Goal: Information Seeking & Learning: Learn about a topic

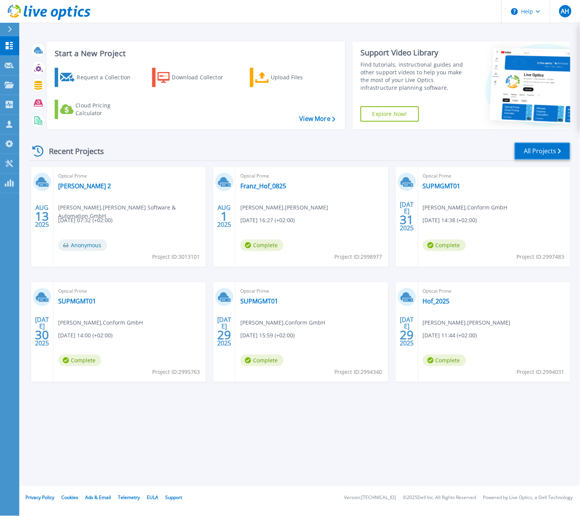
click at [560, 150] on icon at bounding box center [559, 151] width 3 height 5
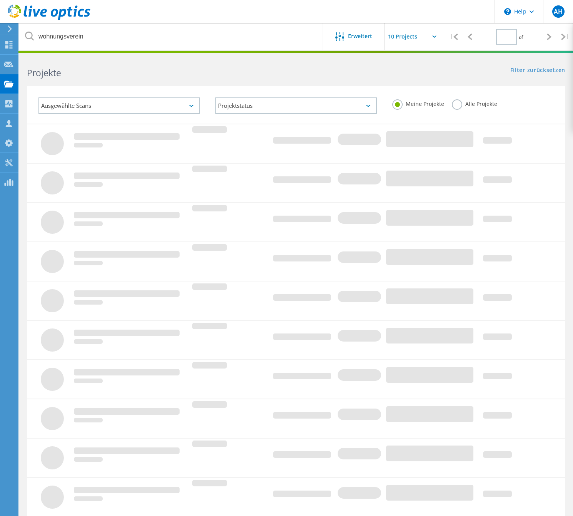
type input "1"
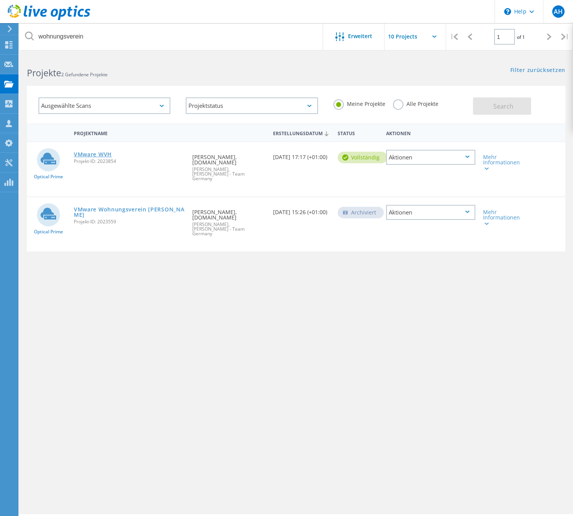
drag, startPoint x: 100, startPoint y: 150, endPoint x: 99, endPoint y: 154, distance: 4.1
click at [100, 152] on link "VMware WVH" at bounding box center [93, 154] width 38 height 5
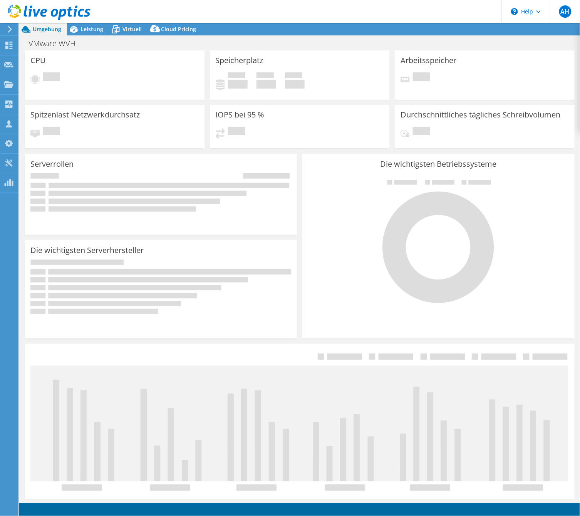
select select "USD"
select select "EUFrankfurt"
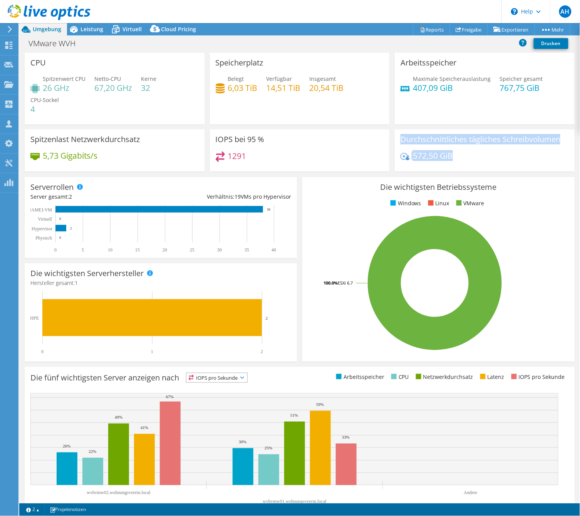
drag, startPoint x: 511, startPoint y: 162, endPoint x: 398, endPoint y: 140, distance: 115.0
click at [398, 140] on div "Durchschnittliches tägliches Schreibvolumen 572,50 GiB" at bounding box center [484, 150] width 180 height 42
click at [400, 140] on h3 "Durchschnittliches tägliches Schreibvolumen" at bounding box center [480, 139] width 160 height 8
drag, startPoint x: 398, startPoint y: 137, endPoint x: 461, endPoint y: 158, distance: 66.7
click at [461, 158] on div "Durchschnittliches tägliches Schreibvolumen 572,50 GiB" at bounding box center [484, 150] width 180 height 42
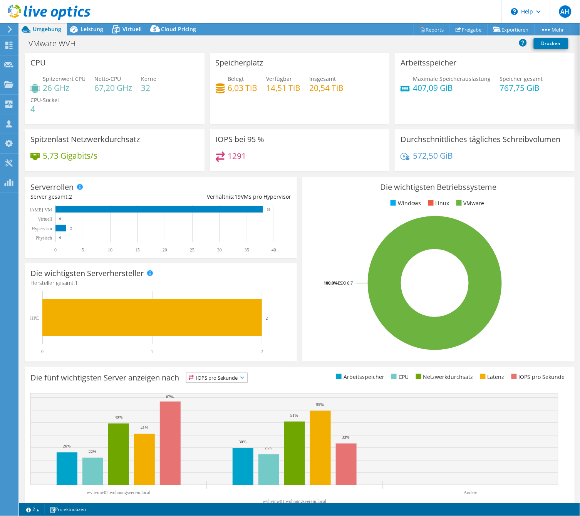
click at [461, 158] on div "572,50 GiB" at bounding box center [484, 159] width 168 height 16
drag, startPoint x: 448, startPoint y: 156, endPoint x: 397, endPoint y: 134, distance: 55.3
click at [397, 134] on div "Durchschnittliches tägliches Schreibvolumen 572,50 GiB" at bounding box center [484, 150] width 180 height 42
click at [400, 135] on h3 "Durchschnittliches tägliches Schreibvolumen" at bounding box center [480, 139] width 160 height 8
drag, startPoint x: 399, startPoint y: 137, endPoint x: 451, endPoint y: 156, distance: 55.4
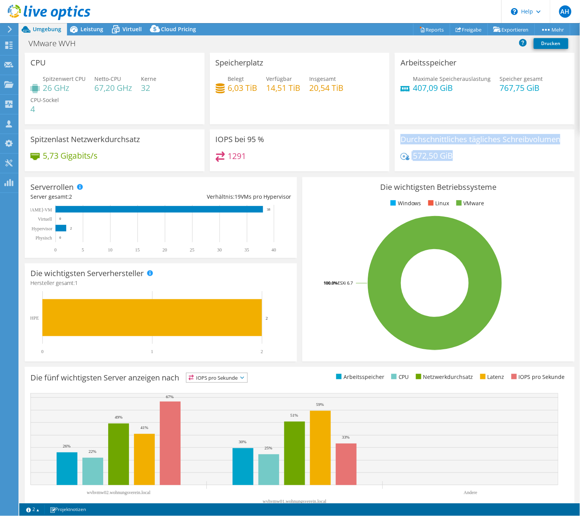
click at [451, 156] on div "Durchschnittliches tägliches Schreibvolumen 572,50 GiB" at bounding box center [484, 150] width 180 height 42
click at [451, 156] on div "572,50 GiB" at bounding box center [484, 159] width 168 height 16
drag, startPoint x: 455, startPoint y: 160, endPoint x: 418, endPoint y: 143, distance: 41.2
click at [418, 143] on div "Durchschnittliches tägliches Schreibvolumen 572,50 GiB" at bounding box center [484, 150] width 180 height 42
click at [418, 143] on h3 "Durchschnittliches tägliches Schreibvolumen" at bounding box center [480, 139] width 160 height 8
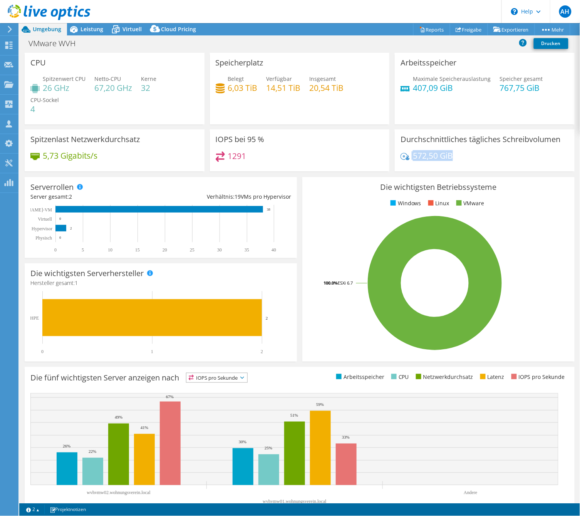
drag, startPoint x: 406, startPoint y: 145, endPoint x: 453, endPoint y: 154, distance: 47.6
click at [453, 154] on div "Durchschnittliches tägliches Schreibvolumen 572,50 GiB" at bounding box center [484, 150] width 180 height 42
click at [453, 154] on div "572,50 GiB" at bounding box center [484, 159] width 168 height 16
drag, startPoint x: 453, startPoint y: 155, endPoint x: 399, endPoint y: 140, distance: 55.6
click at [399, 140] on div "Durchschnittliches tägliches Schreibvolumen 572,50 GiB" at bounding box center [484, 150] width 180 height 42
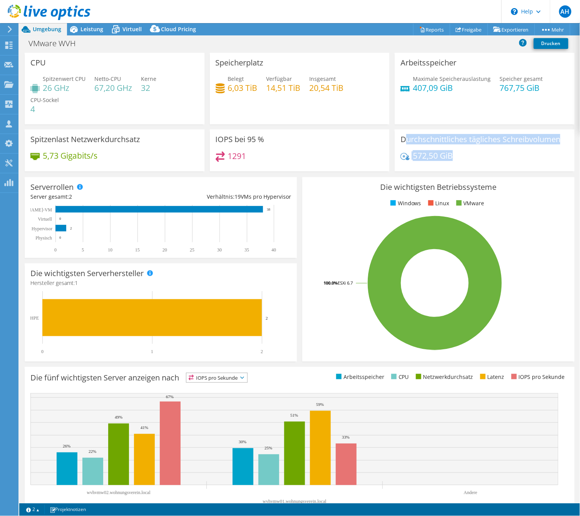
click at [400, 140] on h3 "Durchschnittliches tägliches Schreibvolumen" at bounding box center [480, 139] width 160 height 8
drag, startPoint x: 395, startPoint y: 139, endPoint x: 452, endPoint y: 157, distance: 59.8
click at [452, 157] on div "Durchschnittliches tägliches Schreibvolumen 572,50 GiB" at bounding box center [484, 150] width 180 height 42
click at [452, 157] on div "572,50 GiB" at bounding box center [484, 159] width 168 height 16
drag, startPoint x: 455, startPoint y: 156, endPoint x: 397, endPoint y: 140, distance: 59.5
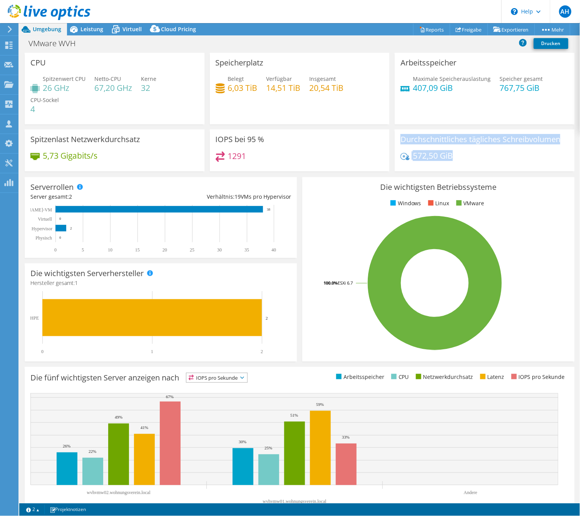
click at [397, 140] on div "Durchschnittliches tägliches Schreibvolumen 572,50 GiB" at bounding box center [484, 150] width 180 height 42
click at [400, 140] on h3 "Durchschnittliches tägliches Schreibvolumen" at bounding box center [480, 139] width 160 height 8
drag, startPoint x: 397, startPoint y: 139, endPoint x: 449, endPoint y: 158, distance: 55.3
click at [449, 158] on div "Durchschnittliches tägliches Schreibvolumen 572,50 GiB" at bounding box center [484, 150] width 180 height 42
click at [449, 158] on div "572,50 GiB" at bounding box center [484, 159] width 168 height 16
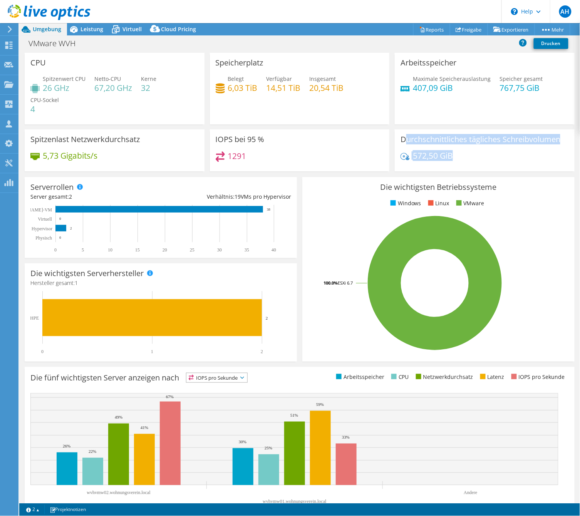
drag, startPoint x: 455, startPoint y: 158, endPoint x: 403, endPoint y: 139, distance: 55.2
click at [403, 139] on div "Durchschnittliches tägliches Schreibvolumen 572,50 GiB" at bounding box center [484, 150] width 180 height 42
click at [403, 139] on h3 "Durchschnittliches tägliches Schreibvolumen" at bounding box center [480, 139] width 160 height 8
drag, startPoint x: 455, startPoint y: 157, endPoint x: 401, endPoint y: 140, distance: 56.8
click at [401, 140] on div "Durchschnittliches tägliches Schreibvolumen 572,50 GiB" at bounding box center [484, 150] width 180 height 42
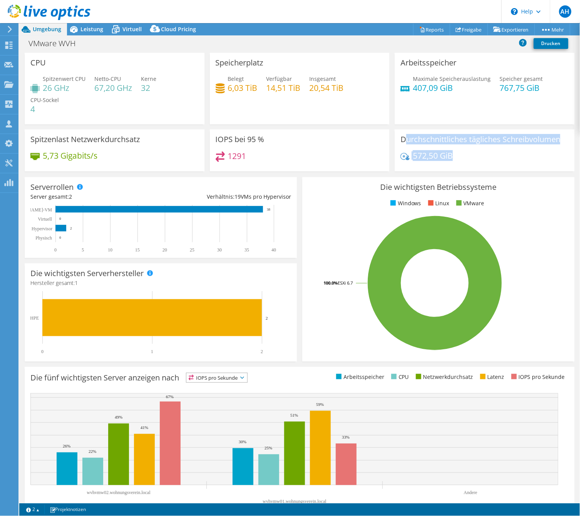
click at [401, 140] on h3 "Durchschnittliches tägliches Schreibvolumen" at bounding box center [480, 139] width 160 height 8
drag, startPoint x: 401, startPoint y: 140, endPoint x: 431, endPoint y: 152, distance: 32.2
click at [431, 152] on div "Durchschnittliches tägliches Schreibvolumen 572,50 GiB" at bounding box center [484, 150] width 180 height 42
click at [431, 152] on h4 "572,50 GiB" at bounding box center [433, 155] width 40 height 8
drag, startPoint x: 456, startPoint y: 157, endPoint x: 406, endPoint y: 140, distance: 52.1
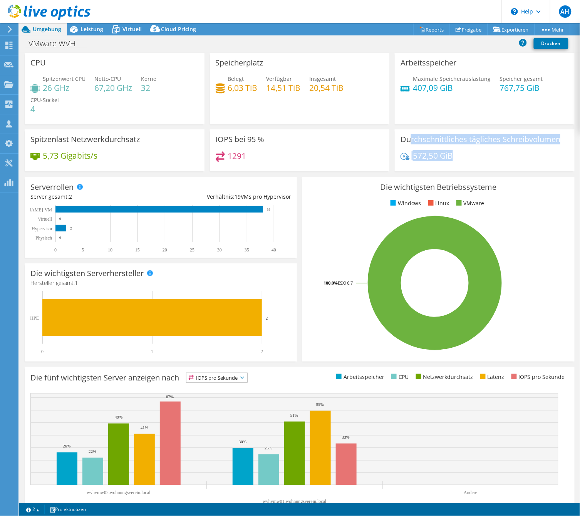
click at [406, 140] on div "Durchschnittliches tägliches Schreibvolumen 572,50 GiB" at bounding box center [484, 150] width 180 height 42
click at [406, 140] on h3 "Durchschnittliches tägliches Schreibvolumen" at bounding box center [480, 139] width 160 height 8
drag, startPoint x: 448, startPoint y: 159, endPoint x: 399, endPoint y: 142, distance: 52.0
click at [399, 142] on div "Durchschnittliches tägliches Schreibvolumen 572,50 GiB" at bounding box center [484, 150] width 180 height 42
click at [400, 142] on h3 "Durchschnittliches tägliches Schreibvolumen" at bounding box center [480, 139] width 160 height 8
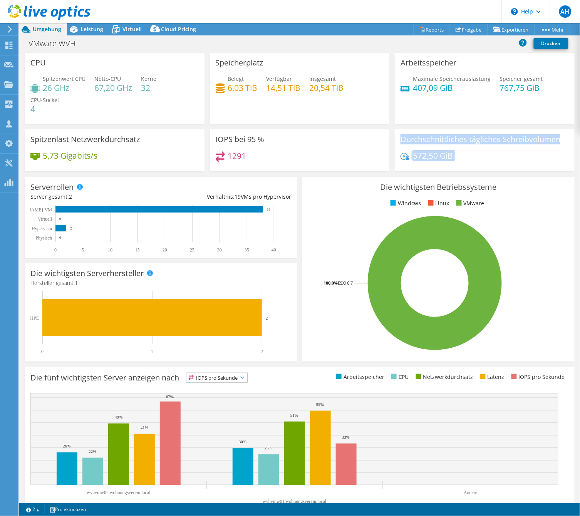
drag, startPoint x: 399, startPoint y: 142, endPoint x: 450, endPoint y: 155, distance: 52.6
click at [450, 155] on div "Durchschnittliches tägliches Schreibvolumen 572,50 GiB" at bounding box center [484, 150] width 180 height 42
click at [450, 155] on div "572,50 GiB" at bounding box center [484, 159] width 168 height 16
drag, startPoint x: 450, startPoint y: 155, endPoint x: 383, endPoint y: 135, distance: 69.2
click at [383, 135] on div "CPU Spitzenwert CPU 26 GHz Netto-CPU 67,20 GHz Kerne 32 CPU-Sockel 4 Speicherpl…" at bounding box center [299, 115] width 555 height 124
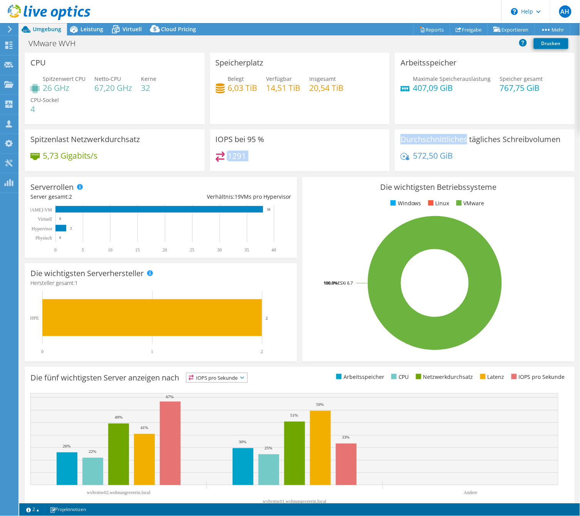
click at [383, 135] on div "IOPS bei 95 % 1291" at bounding box center [300, 150] width 180 height 42
click at [394, 132] on div "Durchschnittliches tägliches Schreibvolumen 572,50 GiB" at bounding box center [484, 150] width 180 height 42
drag, startPoint x: 399, startPoint y: 135, endPoint x: 443, endPoint y: 158, distance: 49.7
click at [443, 158] on div "Durchschnittliches tägliches Schreibvolumen 572,50 GiB" at bounding box center [484, 150] width 180 height 42
